Goal: Find specific page/section: Find specific page/section

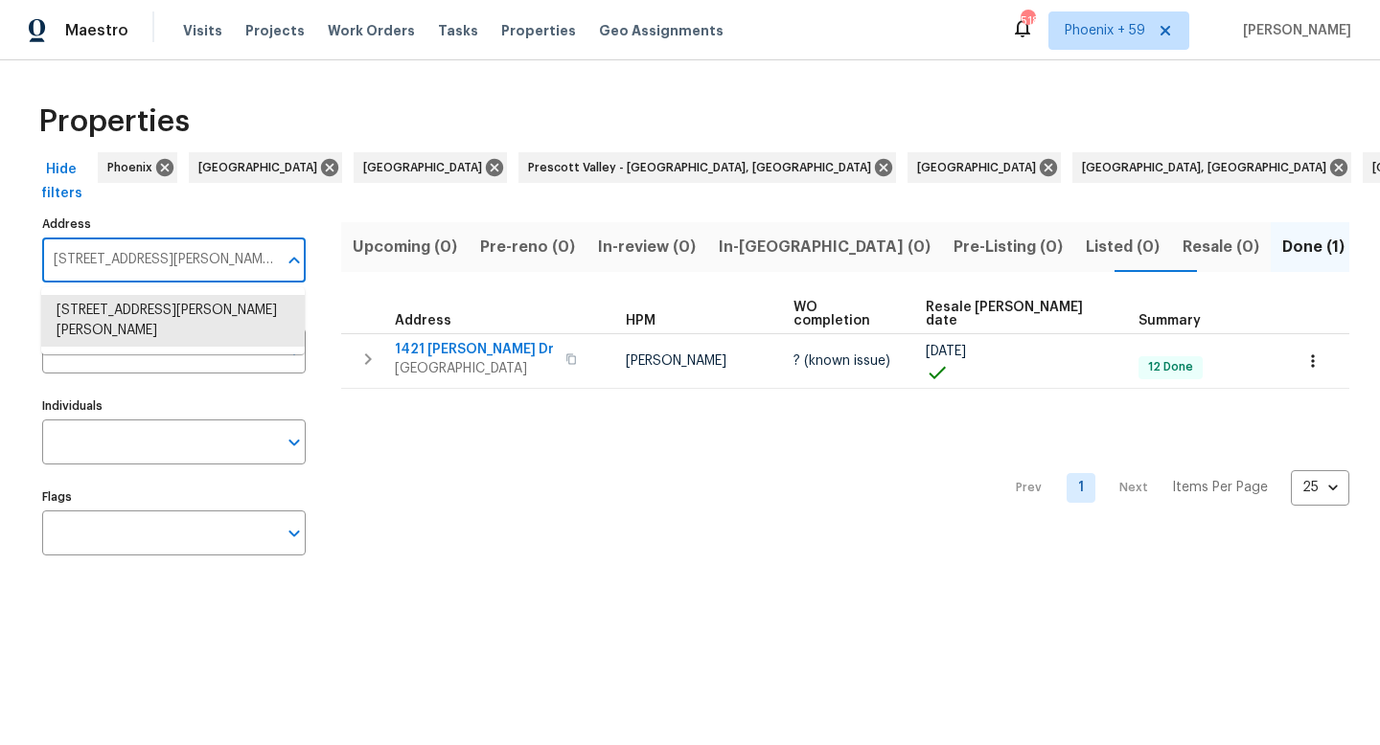
type input "[STREET_ADDRESS]"
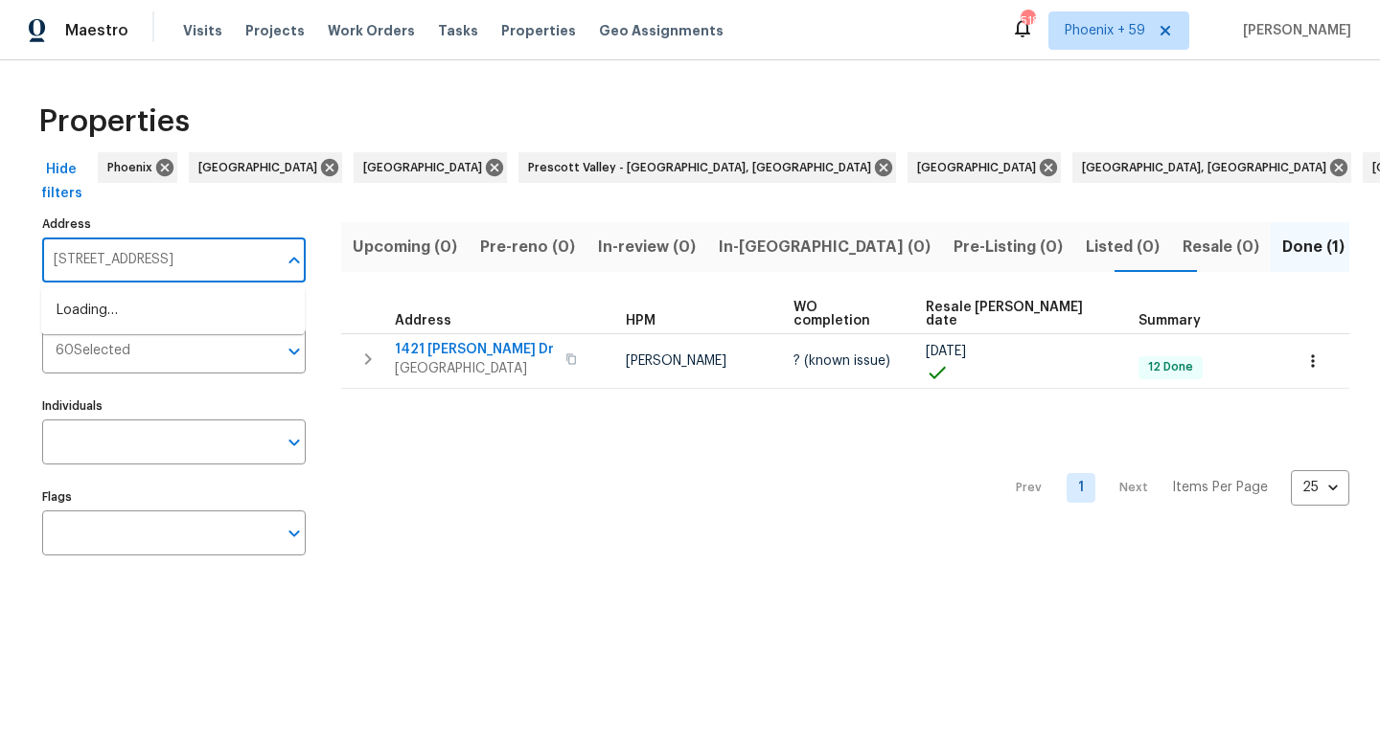
scroll to position [0, 40]
click at [170, 309] on li "[STREET_ADDRESS]" at bounding box center [172, 311] width 263 height 32
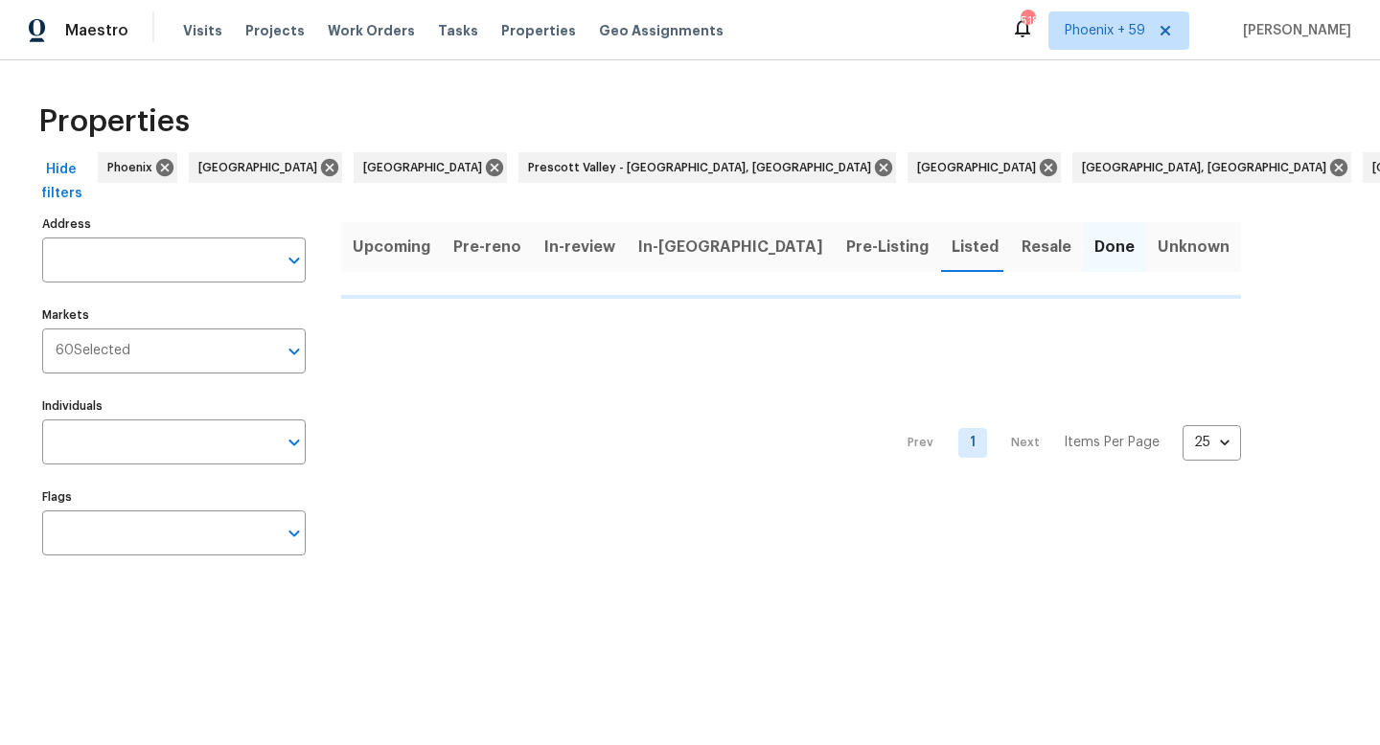
type input "[STREET_ADDRESS]"
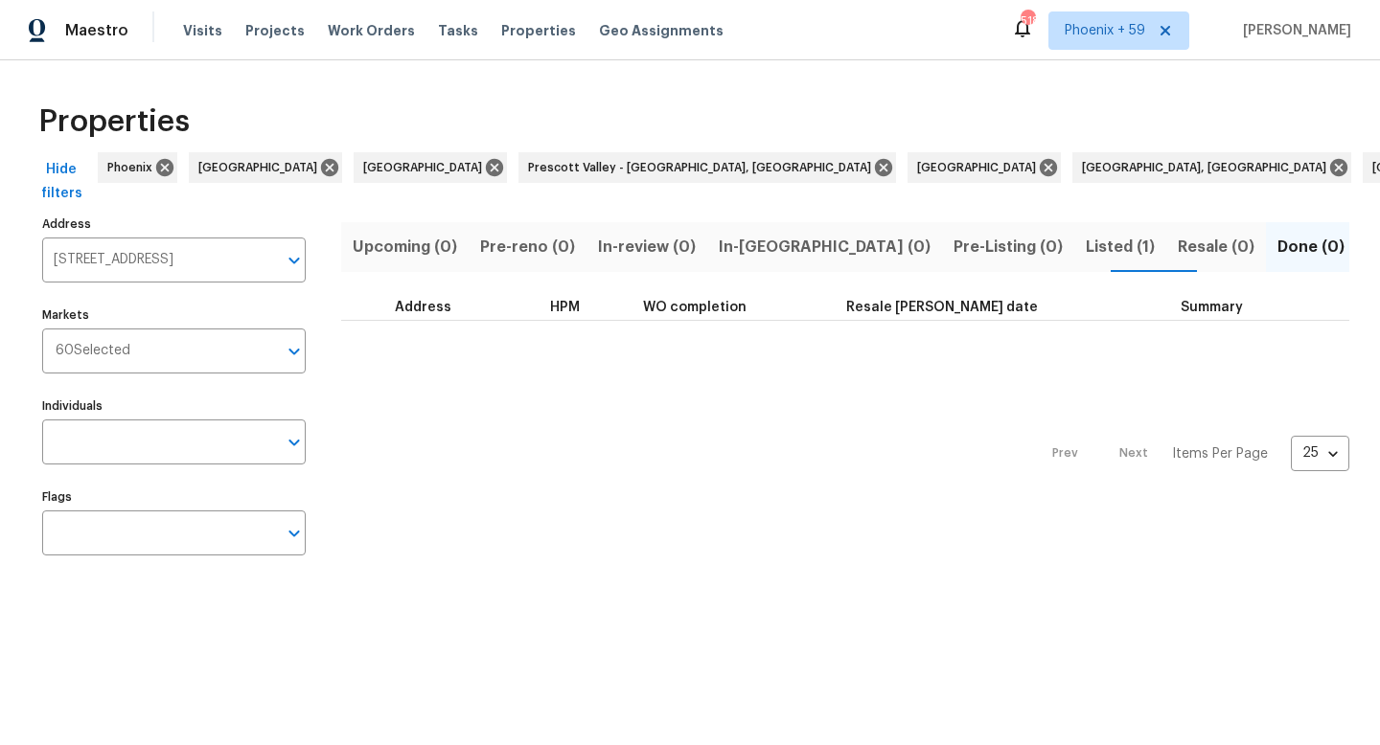
click at [986, 218] on div "Upcoming (0) Pre-reno (0) In-review (0) In-reno (0) Pre-Listing (0) Listed (1) …" at bounding box center [845, 393] width 1008 height 364
click at [1085, 253] on span "Listed (1)" at bounding box center [1119, 247] width 69 height 27
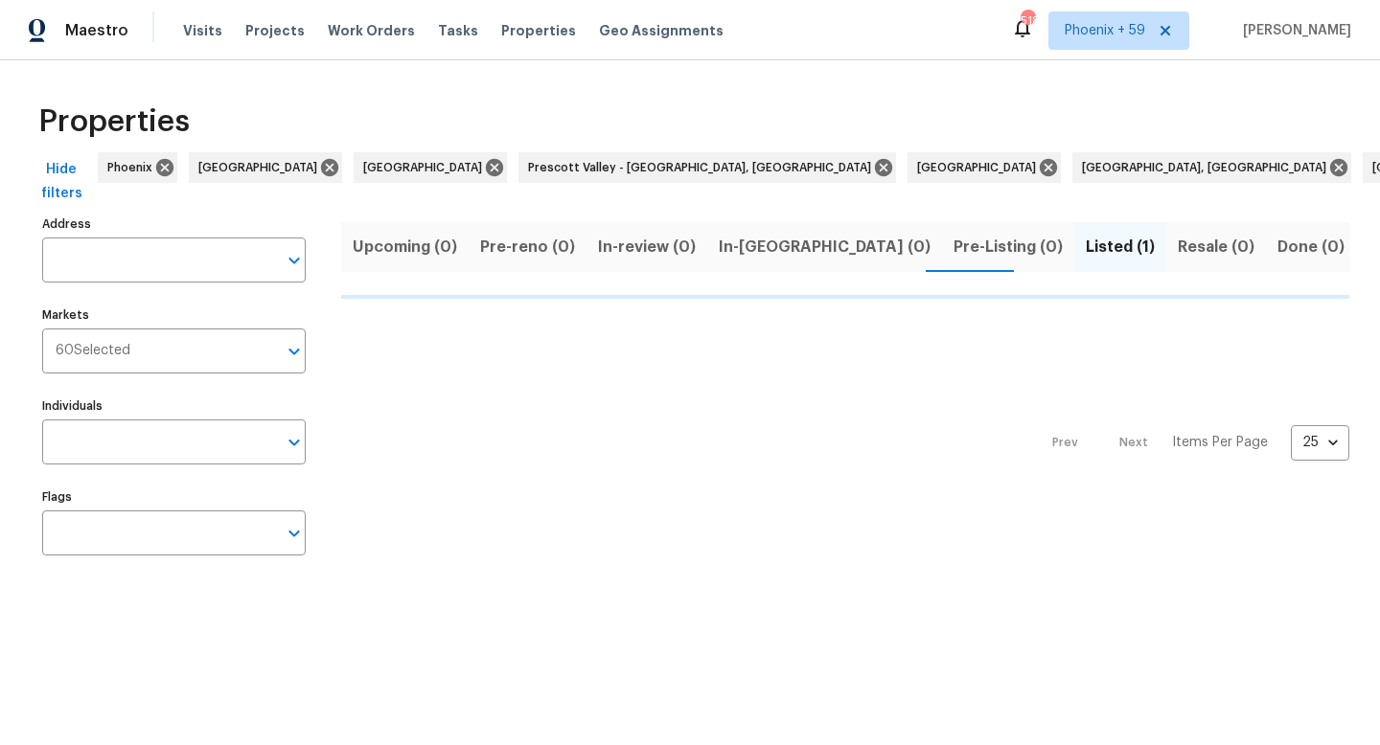
type input "[STREET_ADDRESS]"
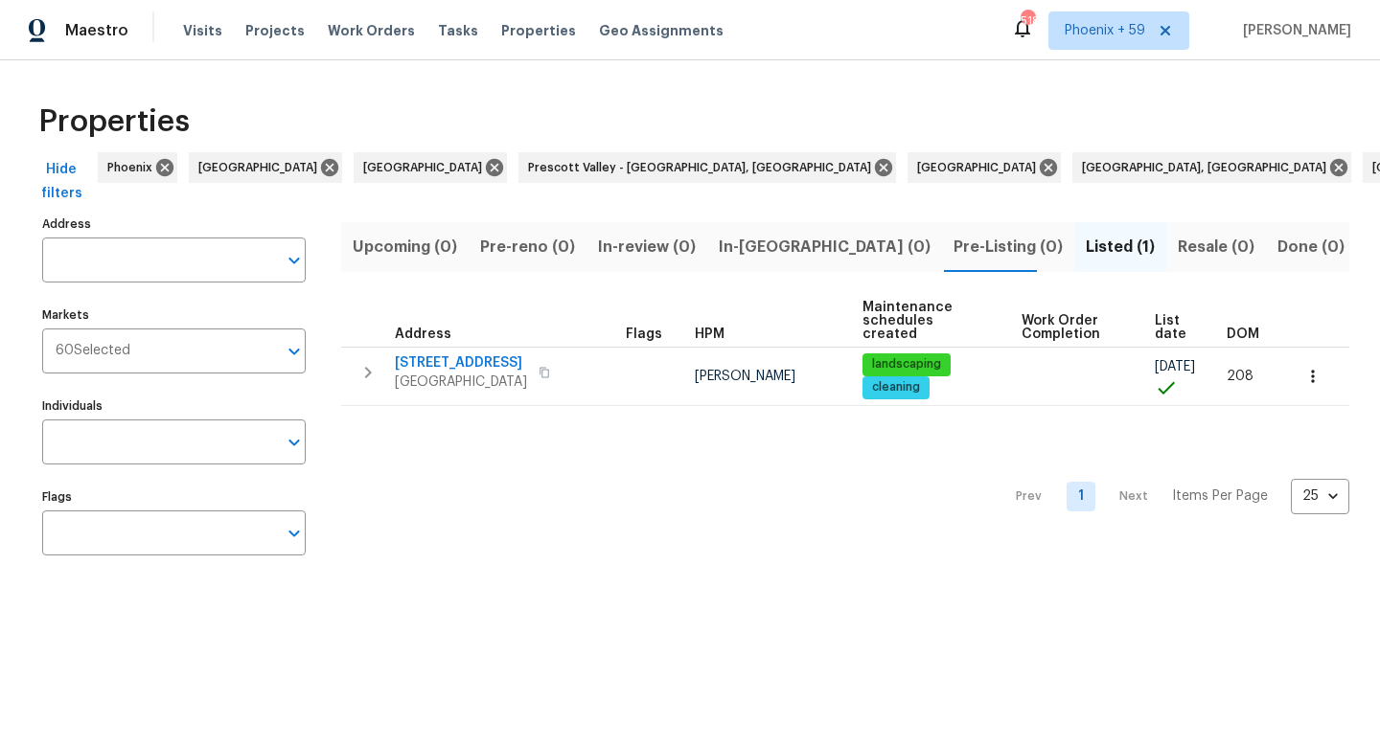
type input "[STREET_ADDRESS]"
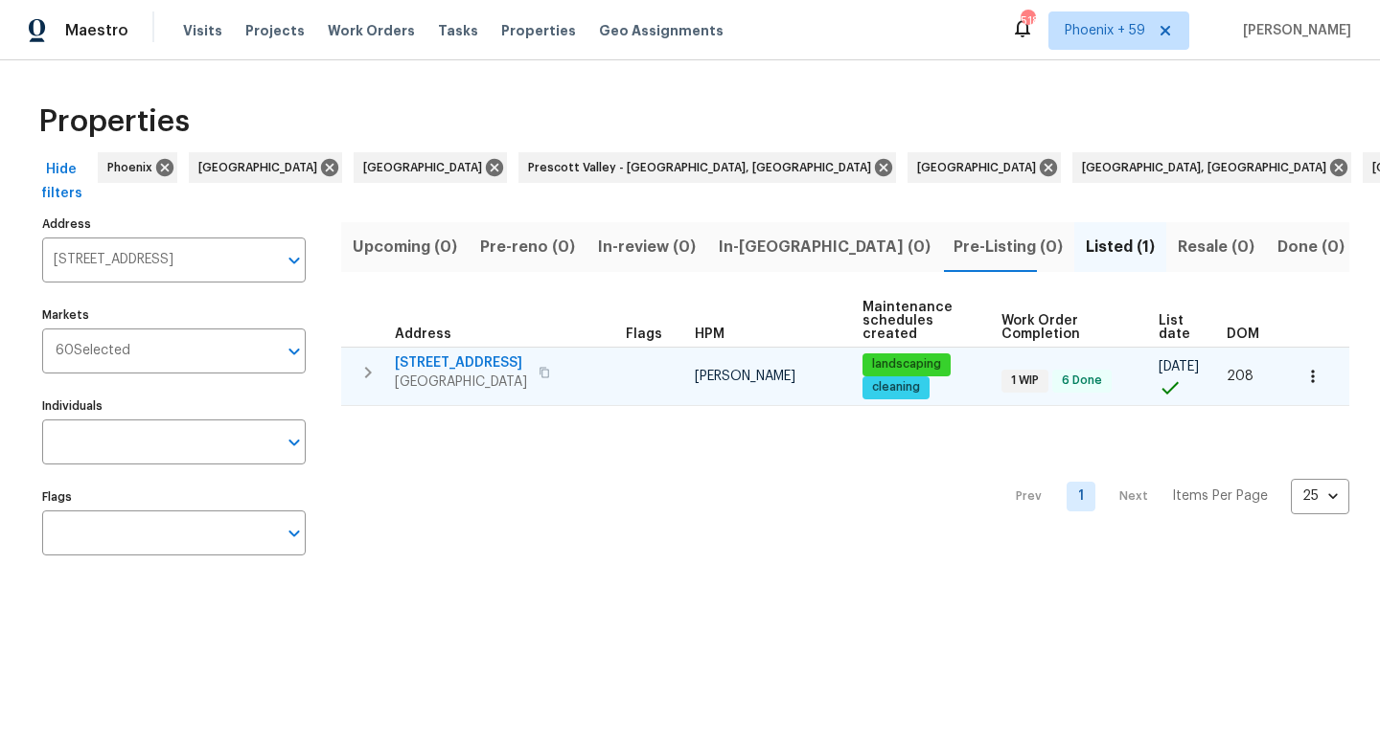
click at [502, 351] on td "[STREET_ADDRESS]" at bounding box center [479, 373] width 277 height 50
click at [486, 354] on span "[STREET_ADDRESS]" at bounding box center [461, 363] width 132 height 19
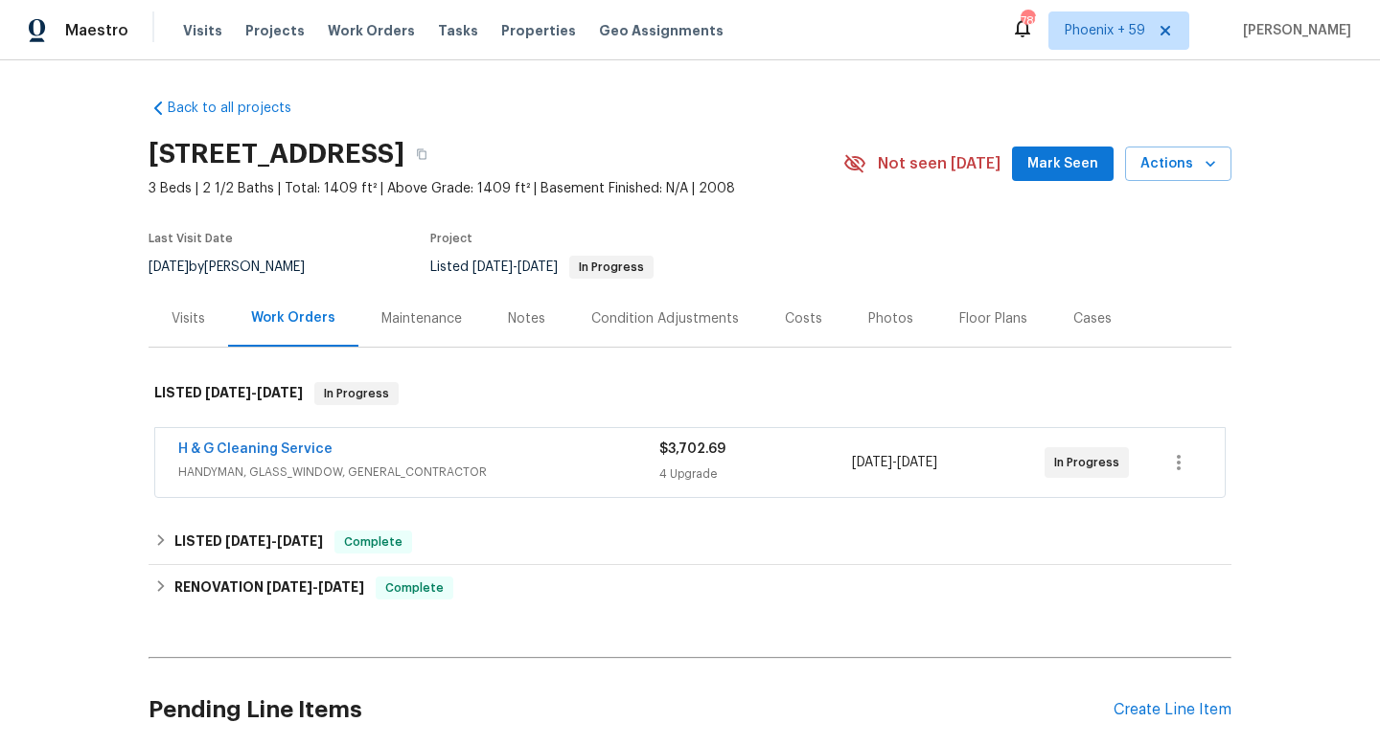
click at [417, 317] on div "Maintenance" at bounding box center [421, 318] width 80 height 19
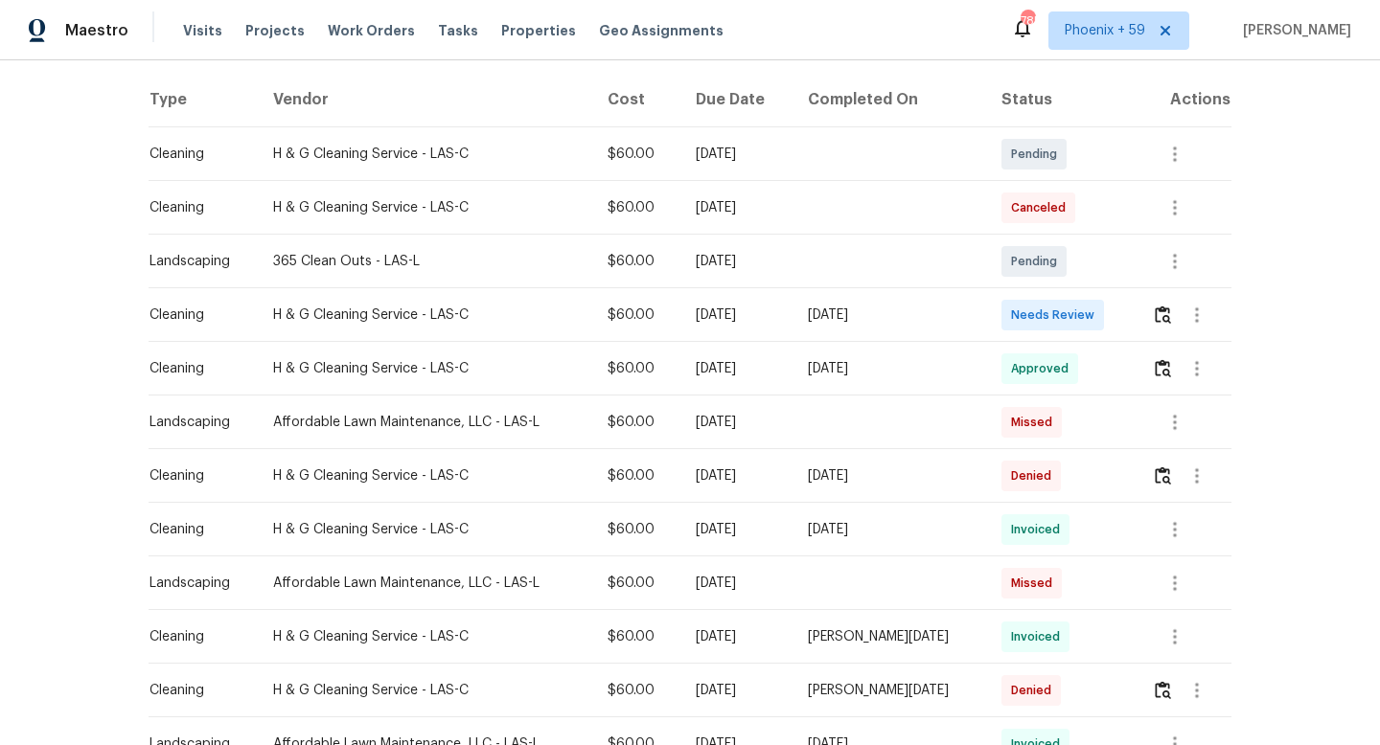
scroll to position [288, 0]
